Goal: Use online tool/utility

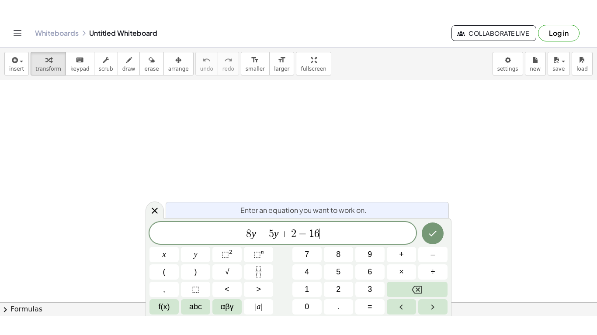
scroll to position [6, 0]
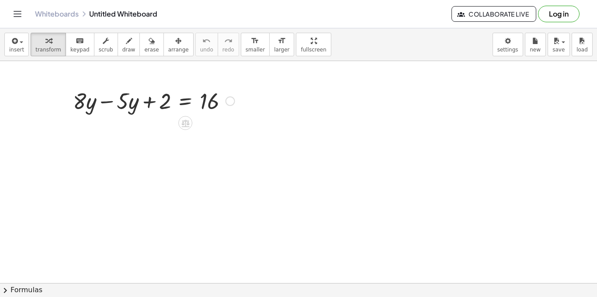
click at [108, 101] on div at bounding box center [154, 101] width 170 height 30
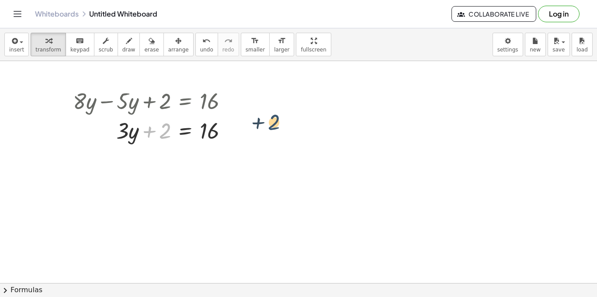
drag, startPoint x: 164, startPoint y: 135, endPoint x: 275, endPoint y: 126, distance: 111.3
drag, startPoint x: 162, startPoint y: 128, endPoint x: 248, endPoint y: 135, distance: 86.3
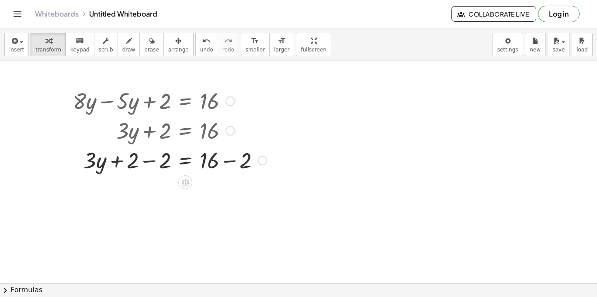
click at [151, 163] on div at bounding box center [170, 160] width 203 height 30
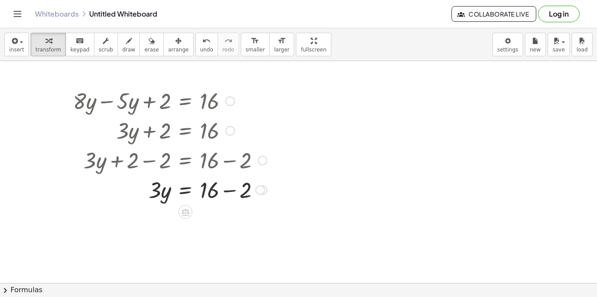
click at [224, 187] on div at bounding box center [170, 190] width 203 height 30
drag, startPoint x: 158, startPoint y: 222, endPoint x: 208, endPoint y: 237, distance: 52.4
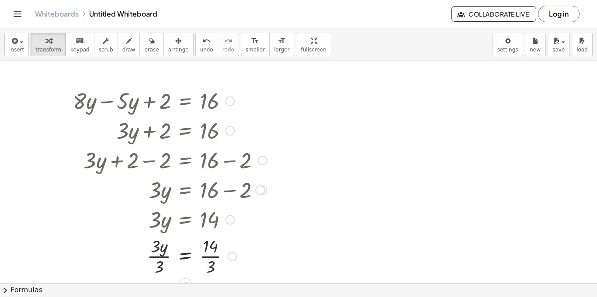
click at [155, 262] on div at bounding box center [170, 256] width 203 height 44
click at [210, 262] on div at bounding box center [170, 256] width 203 height 44
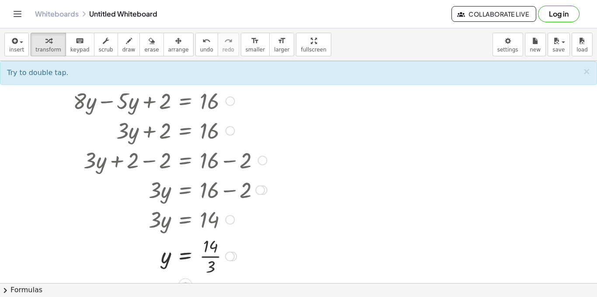
click at [210, 262] on div at bounding box center [170, 256] width 203 height 44
click at [301, 48] on span "fullscreen" at bounding box center [313, 50] width 25 height 6
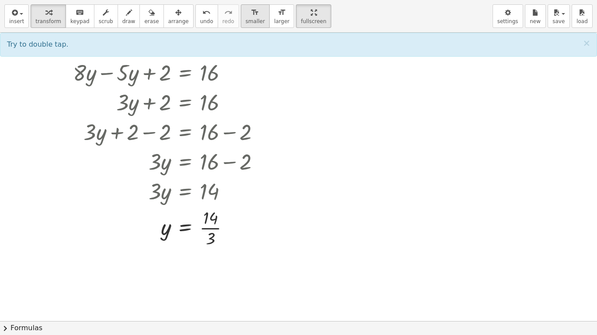
click at [247, 25] on button "format_size smaller" at bounding box center [255, 16] width 29 height 24
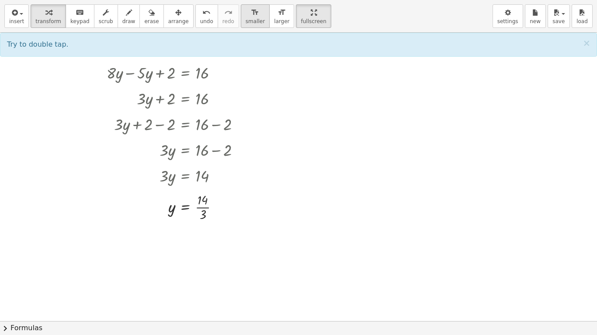
click at [247, 25] on button "format_size smaller" at bounding box center [255, 16] width 29 height 24
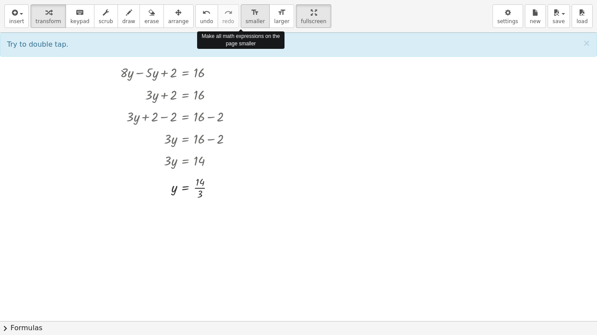
click at [247, 25] on button "format_size smaller" at bounding box center [255, 16] width 29 height 24
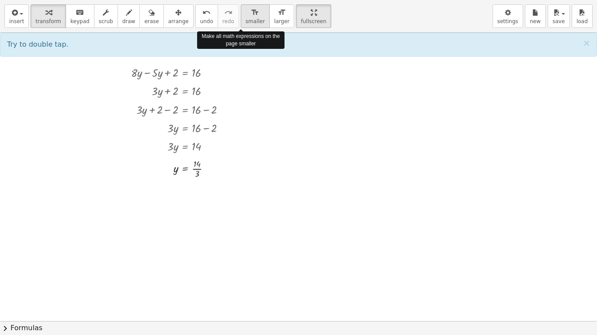
click at [247, 25] on button "format_size smaller" at bounding box center [255, 16] width 29 height 24
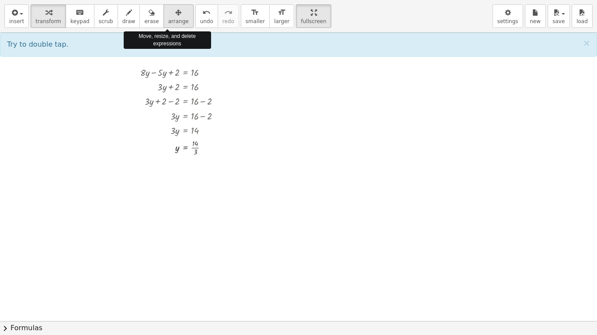
click at [173, 14] on div "button" at bounding box center [178, 12] width 21 height 10
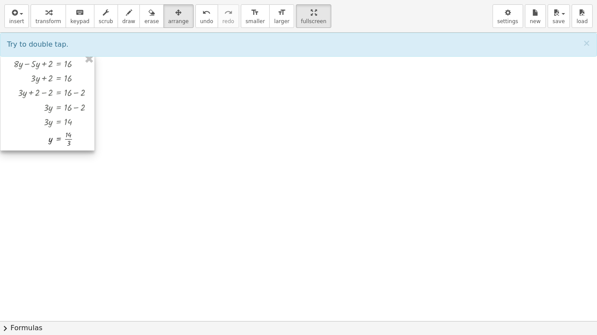
drag, startPoint x: 183, startPoint y: 113, endPoint x: 56, endPoint y: 105, distance: 127.8
click at [56, 105] on div at bounding box center [47, 102] width 94 height 97
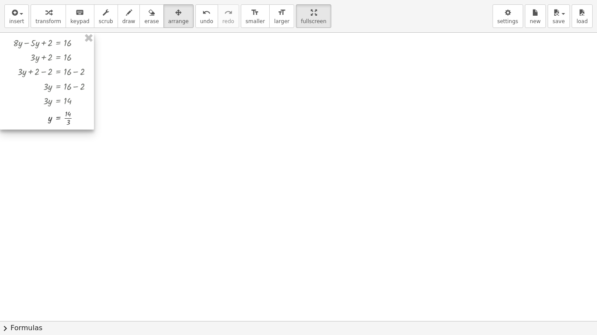
drag, startPoint x: 54, startPoint y: 83, endPoint x: 51, endPoint y: 55, distance: 27.7
click at [51, 55] on div at bounding box center [47, 81] width 94 height 97
click at [36, 14] on div "button" at bounding box center [48, 12] width 26 height 10
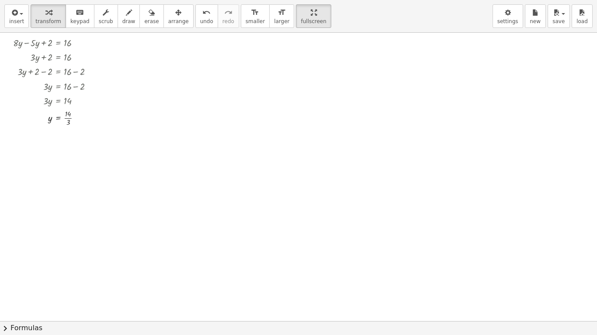
click at [129, 47] on div at bounding box center [298, 322] width 597 height 578
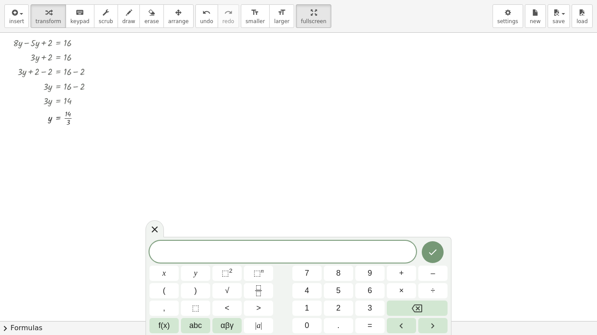
click at [129, 47] on div at bounding box center [298, 322] width 597 height 578
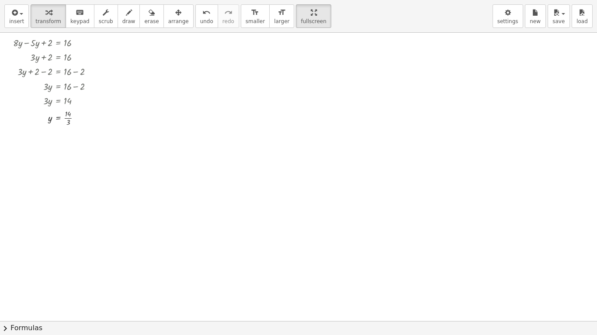
click at [129, 47] on div at bounding box center [298, 322] width 597 height 578
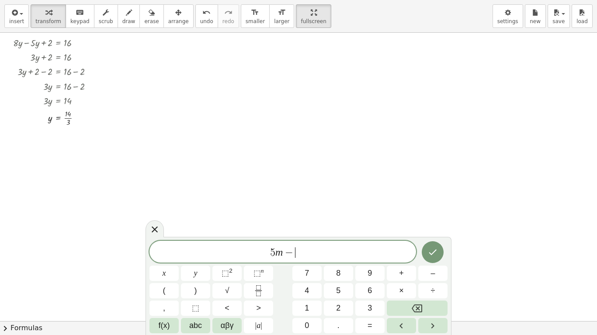
scroll to position [2, 0]
click at [433, 256] on icon "Done" at bounding box center [432, 251] width 10 height 10
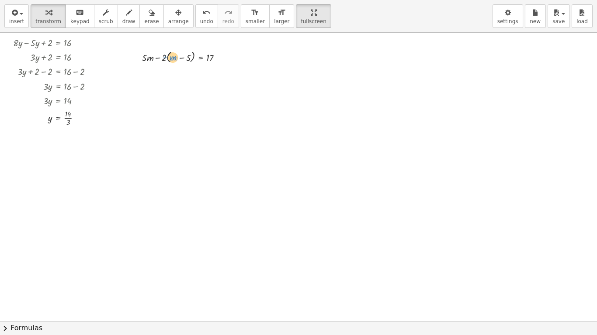
click at [174, 60] on div at bounding box center [186, 57] width 96 height 16
drag, startPoint x: 147, startPoint y: 59, endPoint x: 140, endPoint y: 57, distance: 7.2
click at [140, 57] on div "· m + · 5 + · 5 · m − · 2 · ( + m − 5 ) = 17" at bounding box center [176, 57] width 94 height 20
click at [203, 17] on button "undo undo" at bounding box center [206, 16] width 23 height 24
drag, startPoint x: 165, startPoint y: 59, endPoint x: 225, endPoint y: 59, distance: 59.9
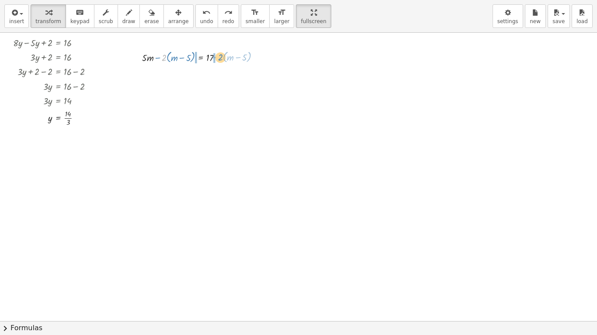
click at [225, 59] on div at bounding box center [186, 57] width 96 height 16
click at [162, 60] on div at bounding box center [185, 57] width 178 height 16
click at [159, 57] on div at bounding box center [185, 57] width 178 height 16
click at [218, 73] on div at bounding box center [185, 73] width 178 height 16
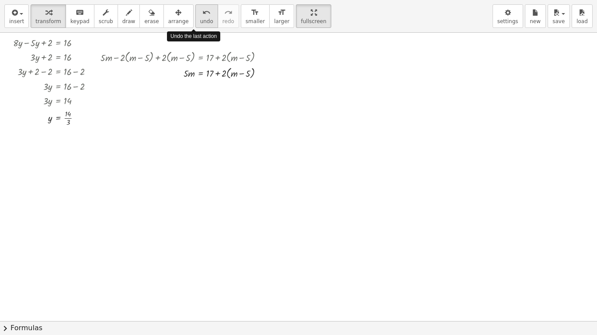
click at [200, 20] on span "undo" at bounding box center [206, 21] width 13 height 6
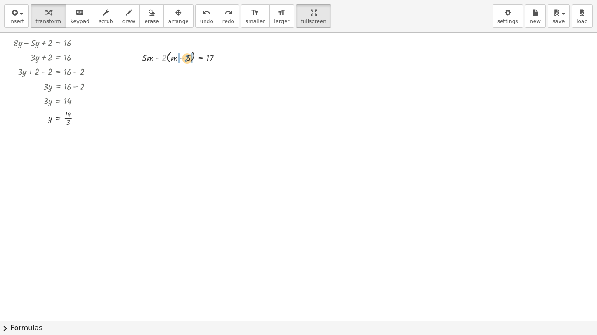
drag, startPoint x: 163, startPoint y: 59, endPoint x: 187, endPoint y: 59, distance: 23.6
click at [187, 59] on div at bounding box center [186, 57] width 96 height 16
click at [187, 76] on div at bounding box center [182, 73] width 102 height 16
drag, startPoint x: 171, startPoint y: 87, endPoint x: 163, endPoint y: 93, distance: 9.7
click at [160, 107] on div at bounding box center [182, 105] width 102 height 16
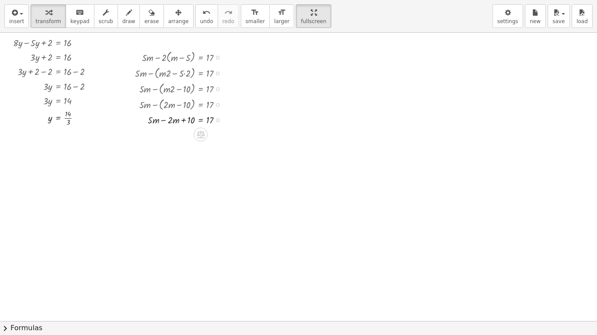
click at [167, 124] on div at bounding box center [182, 119] width 102 height 14
click at [189, 138] on div at bounding box center [182, 134] width 102 height 14
drag, startPoint x: 189, startPoint y: 138, endPoint x: 218, endPoint y: 134, distance: 29.1
click at [218, 134] on div at bounding box center [182, 134] width 102 height 14
click at [254, 19] on button "format_size smaller" at bounding box center [255, 16] width 29 height 24
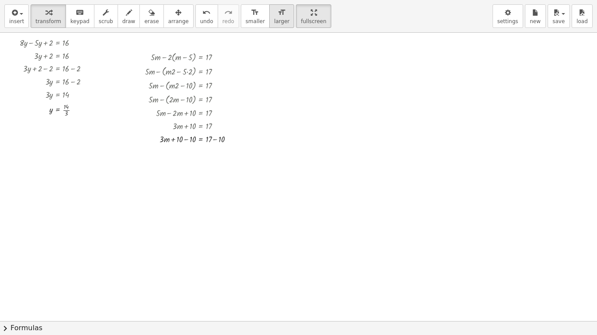
click at [274, 20] on span "larger" at bounding box center [281, 21] width 15 height 6
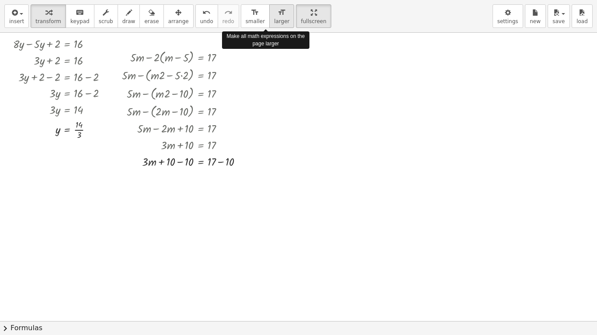
click at [274, 20] on span "larger" at bounding box center [281, 21] width 15 height 6
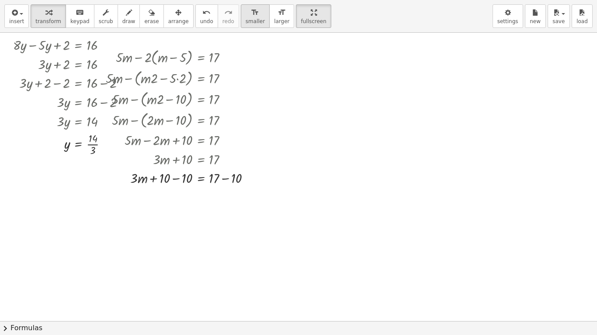
click at [241, 26] on button "format_size smaller" at bounding box center [255, 16] width 29 height 24
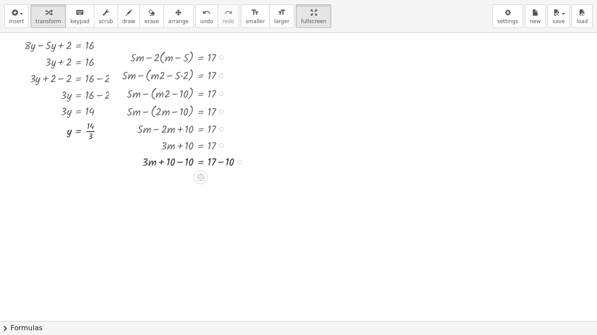
click at [181, 162] on div at bounding box center [186, 161] width 137 height 17
click at [224, 177] on div at bounding box center [186, 177] width 137 height 17
drag, startPoint x: 185, startPoint y: 196, endPoint x: 212, endPoint y: 207, distance: 29.5
click at [186, 216] on div at bounding box center [186, 214] width 137 height 23
click at [213, 236] on div at bounding box center [186, 237] width 137 height 23
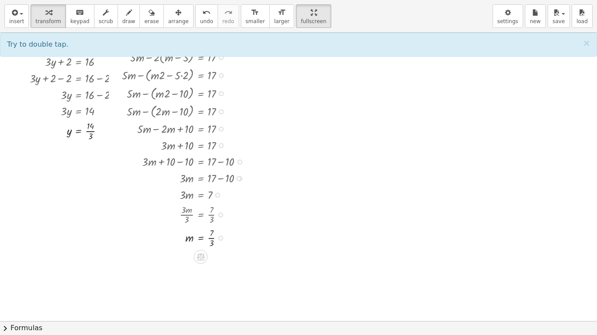
click at [212, 239] on div at bounding box center [186, 237] width 137 height 23
click at [324, 210] on div at bounding box center [298, 322] width 597 height 578
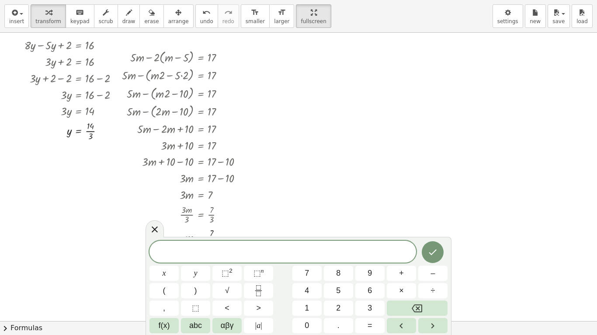
click at [324, 210] on div at bounding box center [298, 322] width 597 height 578
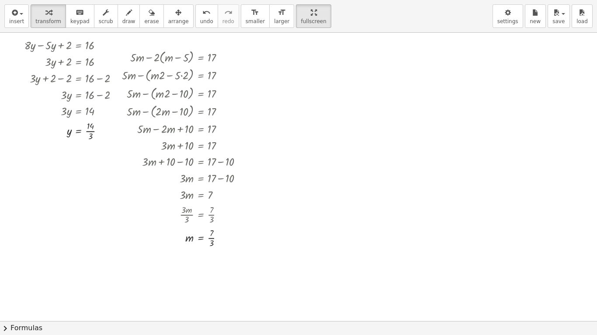
click at [291, 51] on div at bounding box center [298, 322] width 597 height 578
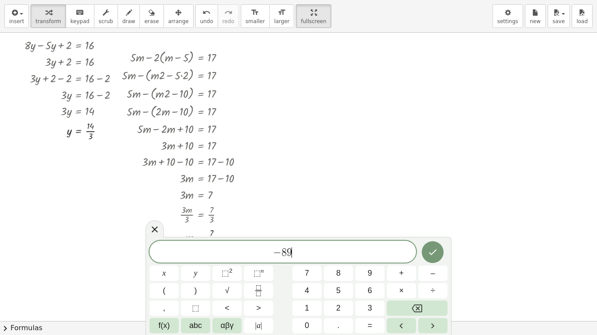
scroll to position [3, 0]
click at [439, 253] on button "Done" at bounding box center [433, 252] width 22 height 22
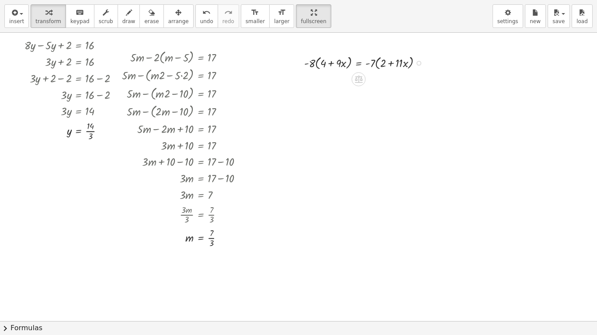
click at [319, 66] on div at bounding box center [366, 62] width 133 height 18
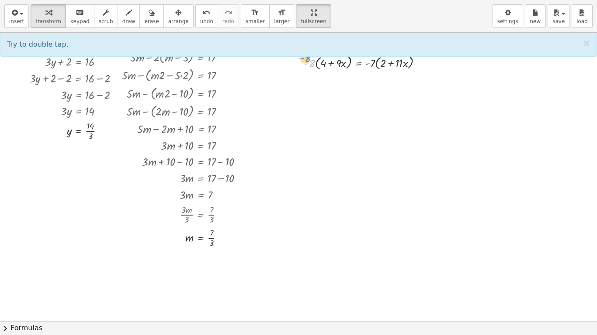
drag, startPoint x: 311, startPoint y: 66, endPoint x: 306, endPoint y: 62, distance: 6.6
click at [306, 62] on div at bounding box center [366, 62] width 133 height 18
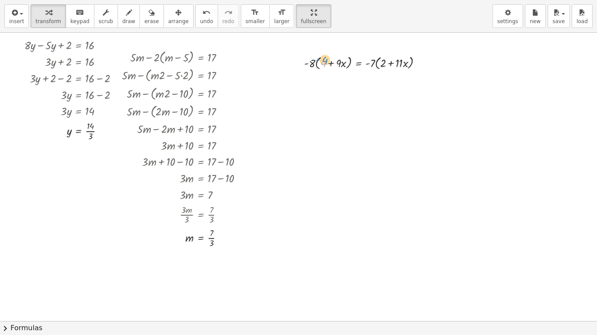
click at [324, 62] on div at bounding box center [366, 62] width 133 height 18
drag, startPoint x: 311, startPoint y: 64, endPoint x: 381, endPoint y: 59, distance: 70.6
click at [381, 59] on div at bounding box center [366, 62] width 133 height 18
click at [341, 82] on div at bounding box center [366, 83] width 133 height 24
click at [342, 86] on div at bounding box center [366, 83] width 133 height 24
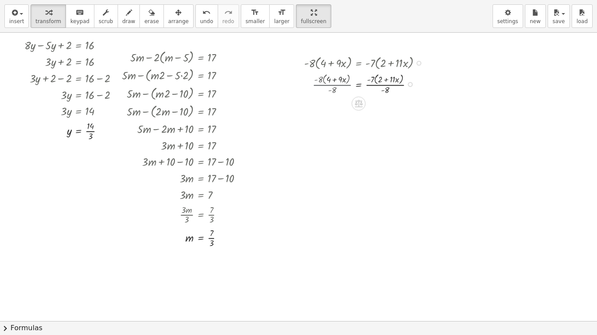
click at [342, 86] on div at bounding box center [366, 83] width 133 height 24
click at [394, 113] on div at bounding box center [366, 108] width 133 height 24
click at [394, 110] on div at bounding box center [366, 108] width 133 height 24
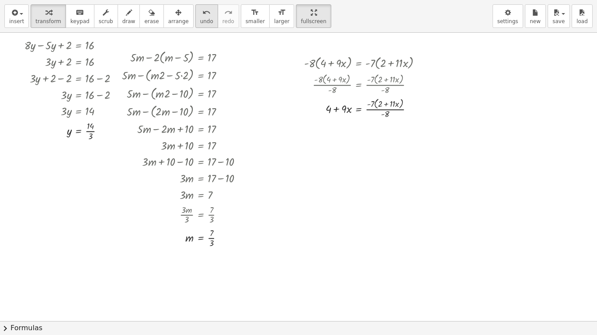
click at [200, 20] on span "undo" at bounding box center [206, 21] width 13 height 6
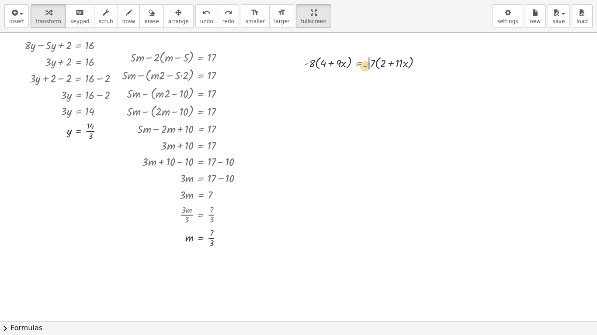
click at [364, 67] on div at bounding box center [366, 62] width 133 height 18
click at [202, 16] on button "undo undo" at bounding box center [206, 16] width 23 height 24
drag, startPoint x: 383, startPoint y: 65, endPoint x: 393, endPoint y: 66, distance: 10.1
click at [393, 66] on div at bounding box center [366, 62] width 133 height 18
click at [396, 64] on div at bounding box center [366, 62] width 133 height 18
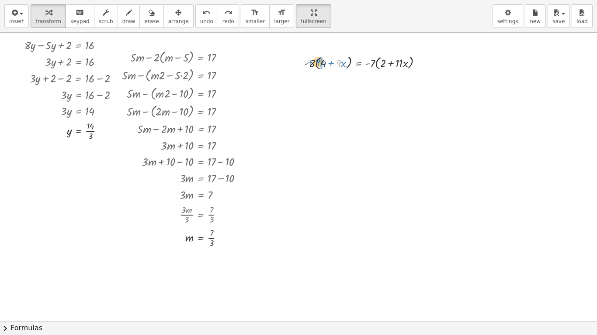
drag, startPoint x: 339, startPoint y: 65, endPoint x: 318, endPoint y: 63, distance: 21.0
click at [318, 63] on div at bounding box center [366, 62] width 133 height 18
click at [325, 84] on div at bounding box center [366, 80] width 133 height 18
drag, startPoint x: 400, startPoint y: 85, endPoint x: 345, endPoint y: 83, distance: 55.1
click at [345, 83] on div at bounding box center [366, 80] width 133 height 18
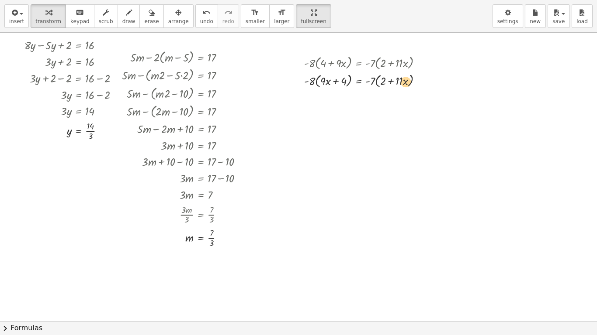
drag, startPoint x: 323, startPoint y: 80, endPoint x: 398, endPoint y: 83, distance: 74.8
click at [398, 83] on div at bounding box center [366, 80] width 133 height 18
click at [375, 81] on div at bounding box center [366, 80] width 133 height 18
click at [360, 83] on div at bounding box center [366, 80] width 133 height 18
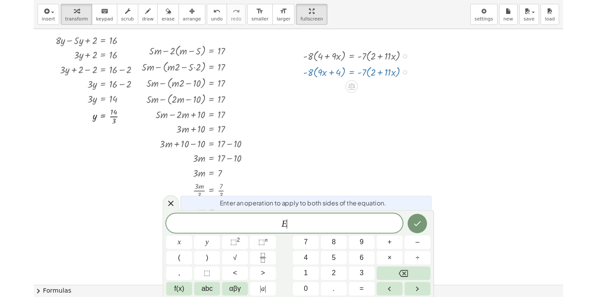
scroll to position [3, 0]
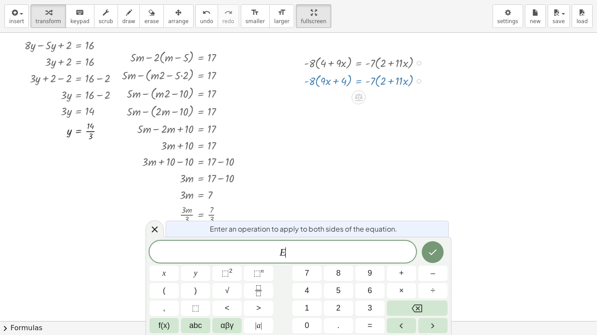
click at [360, 83] on div at bounding box center [366, 80] width 133 height 18
click at [157, 227] on icon at bounding box center [154, 230] width 10 height 10
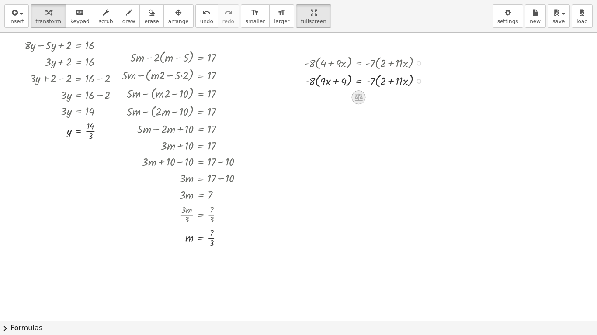
click at [360, 94] on icon at bounding box center [358, 97] width 9 height 9
click at [340, 98] on span "−" at bounding box center [341, 97] width 5 height 13
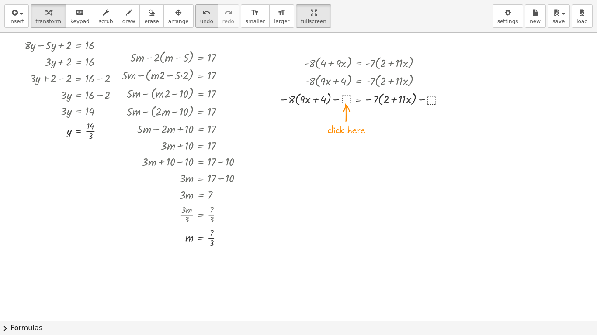
click at [201, 16] on button "undo undo" at bounding box center [206, 16] width 23 height 24
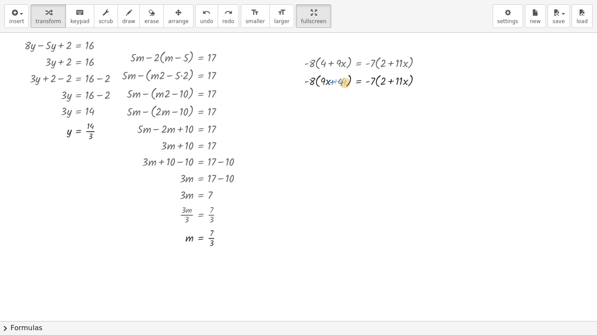
drag, startPoint x: 343, startPoint y: 82, endPoint x: 329, endPoint y: 80, distance: 14.5
click at [329, 80] on div at bounding box center [366, 80] width 133 height 18
click at [307, 24] on button "fullscreen" at bounding box center [313, 16] width 35 height 24
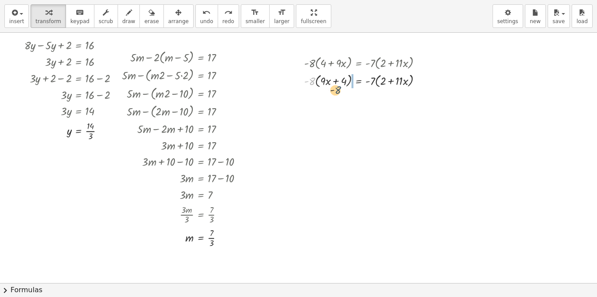
drag, startPoint x: 311, startPoint y: 109, endPoint x: 342, endPoint y: 119, distance: 33.0
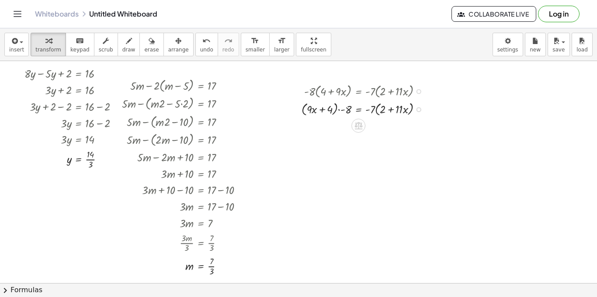
click at [319, 118] on div "· - 8 · ( + 4 + · 9 · x ) = · - 7 · ( + 2 + · 11 · x ) · - 8 · ( + · 9 · x + 4 …" at bounding box center [356, 100] width 136 height 41
click at [200, 47] on span "undo" at bounding box center [206, 50] width 13 height 6
click at [309, 113] on div at bounding box center [366, 109] width 133 height 18
click at [315, 112] on div at bounding box center [366, 109] width 133 height 18
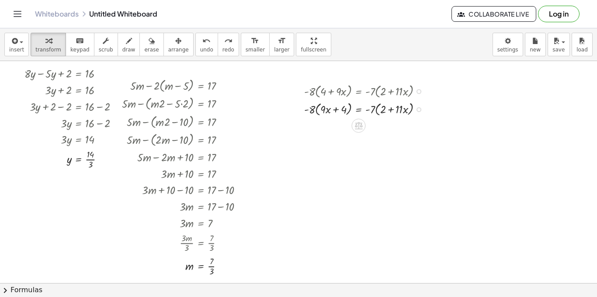
click at [315, 112] on div at bounding box center [366, 109] width 133 height 18
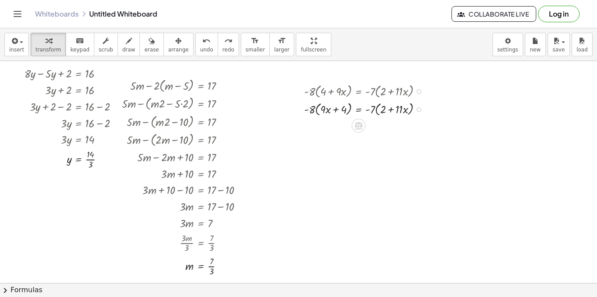
click at [315, 112] on div at bounding box center [366, 109] width 133 height 18
click at [318, 115] on div at bounding box center [366, 109] width 133 height 18
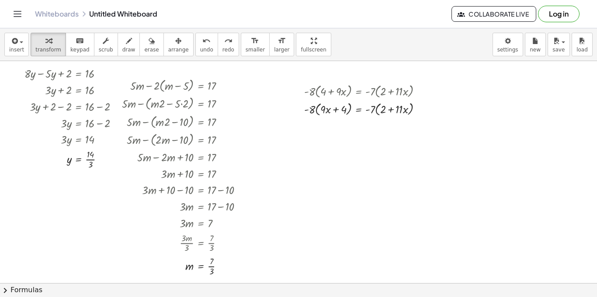
click at [233, 6] on div "Whiteboards Untitled Whiteboard Collaborate Live Log in" at bounding box center [298, 14] width 576 height 28
